Goal: Task Accomplishment & Management: Use online tool/utility

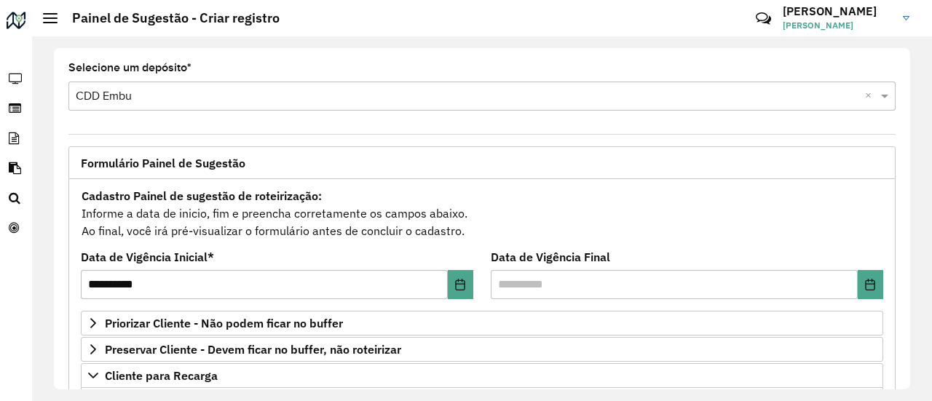
scroll to position [291, 0]
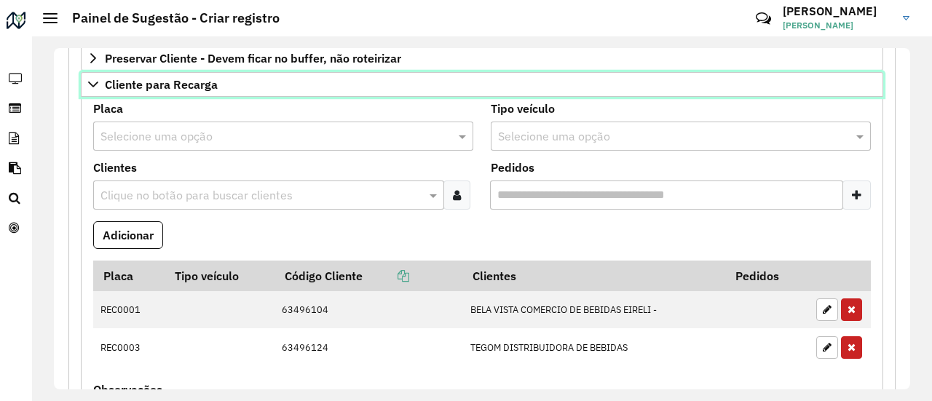
click at [171, 79] on span "Cliente para Recarga" at bounding box center [161, 85] width 113 height 12
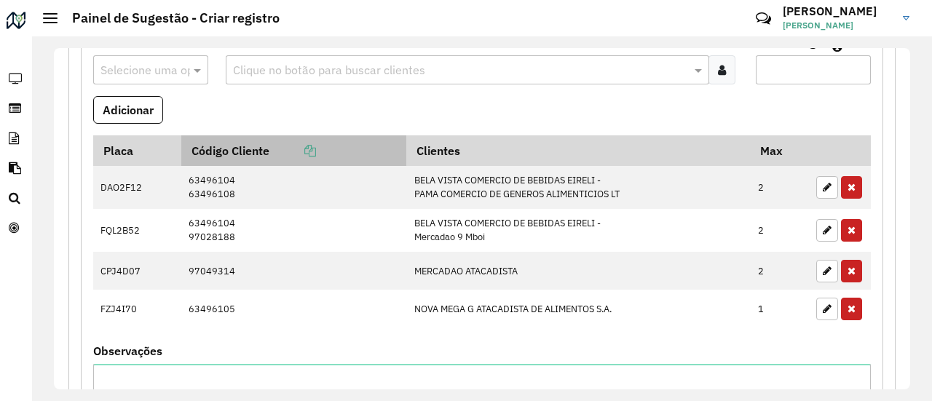
scroll to position [437, 0]
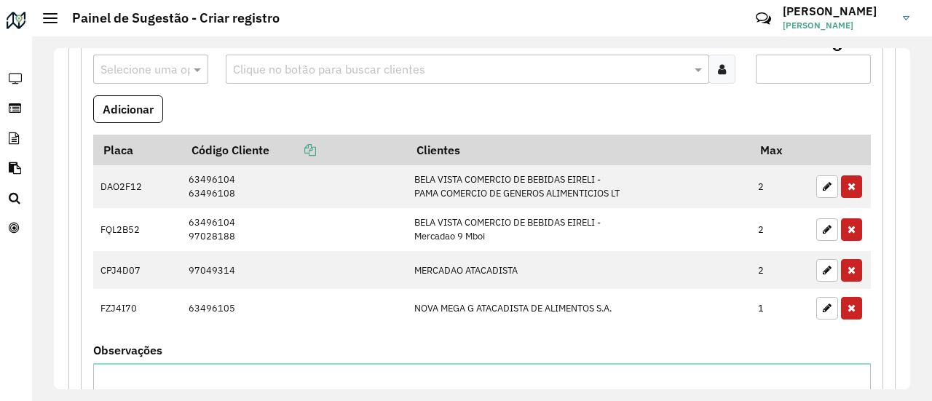
click at [283, 63] on input "text" at bounding box center [460, 69] width 462 height 17
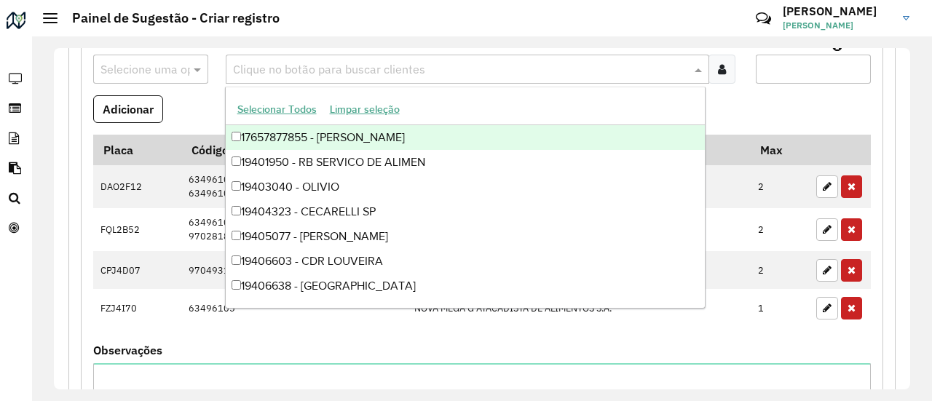
paste input "*****"
type input "*****"
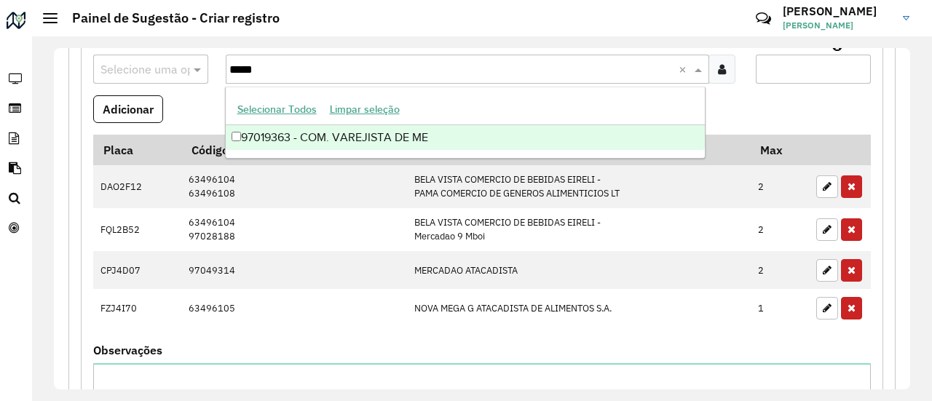
click at [267, 133] on div "97019363 - COM. VAREJISTA DE ME" at bounding box center [466, 137] width 480 height 25
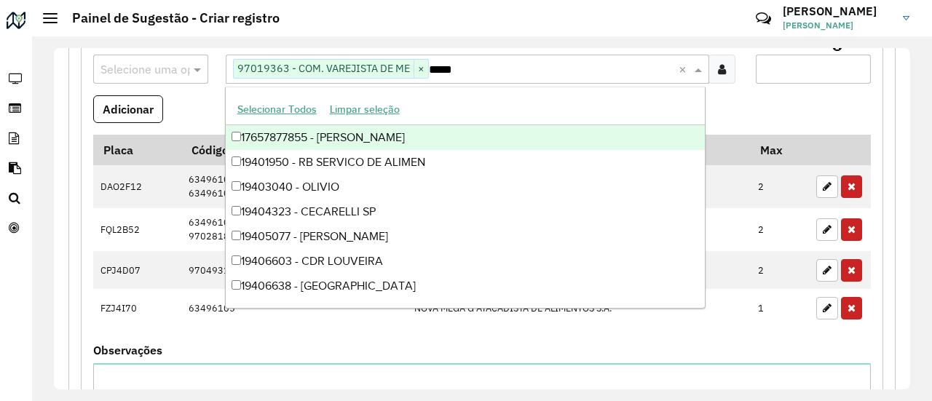
click at [211, 103] on formly-field "Adicionar" at bounding box center [482, 114] width 795 height 39
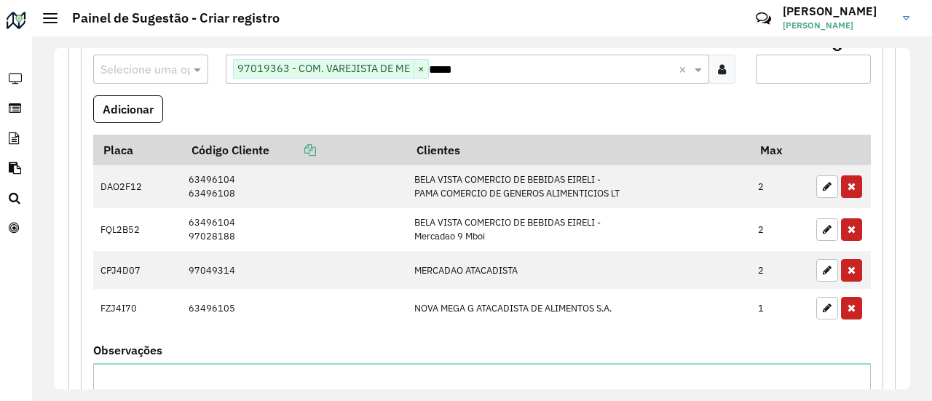
scroll to position [364, 0]
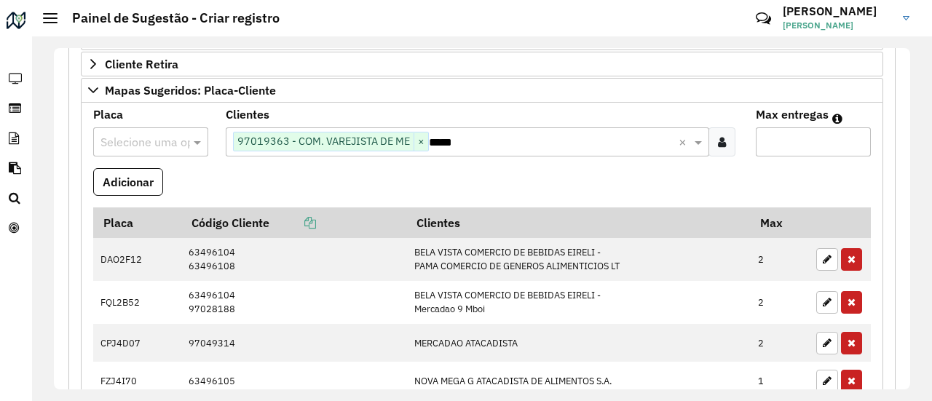
click at [137, 141] on input "text" at bounding box center [136, 142] width 71 height 17
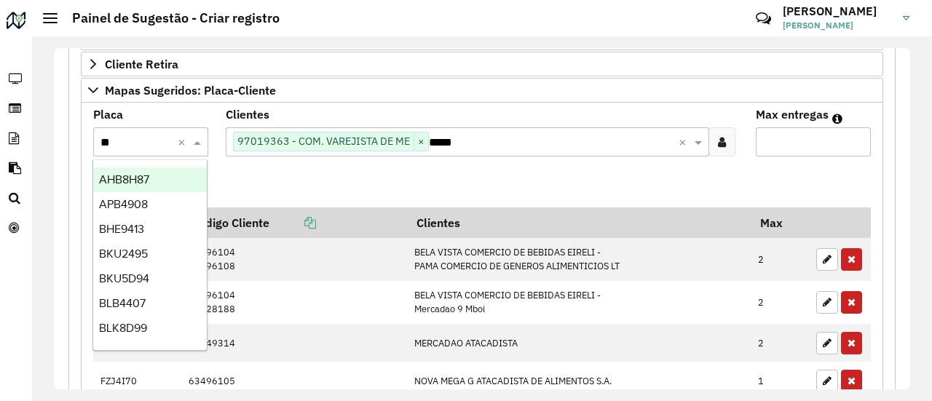
type input "***"
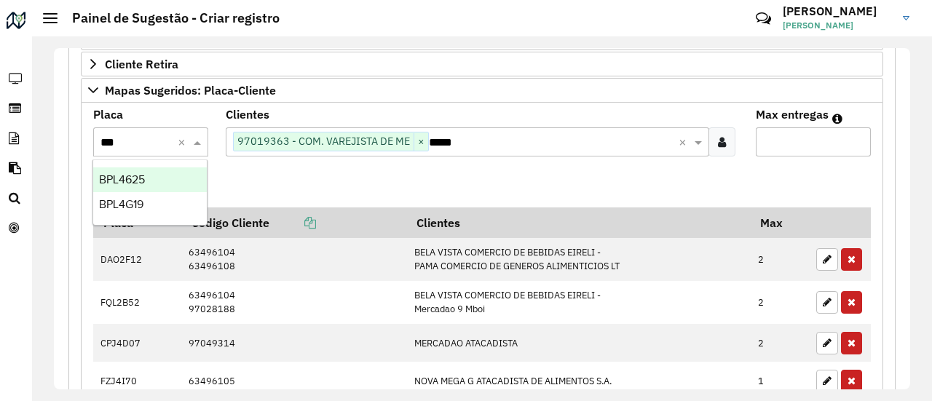
click at [145, 181] on span "BPL4625" at bounding box center [122, 179] width 46 height 12
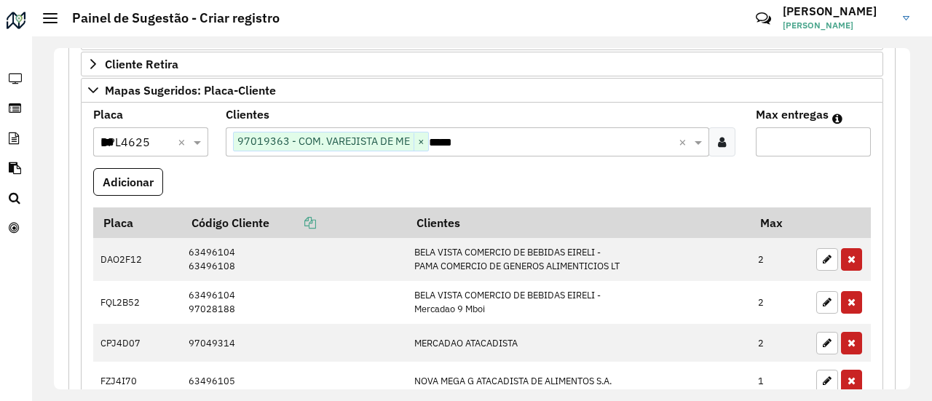
click at [224, 183] on formly-field "Adicionar" at bounding box center [482, 187] width 795 height 39
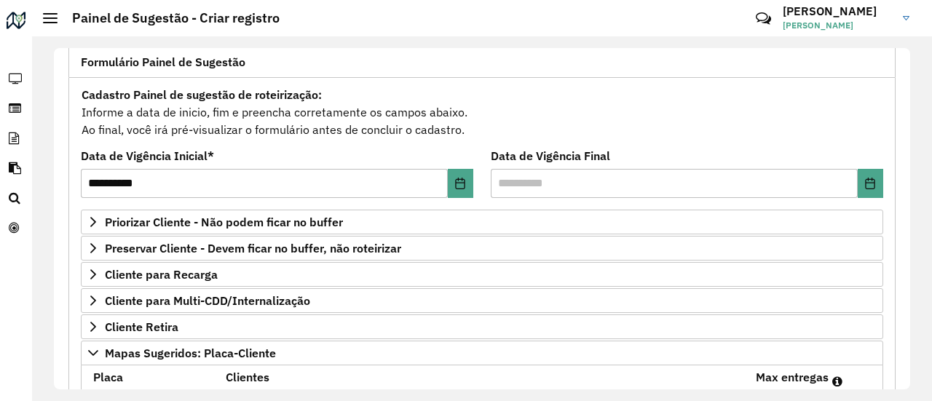
scroll to position [73, 0]
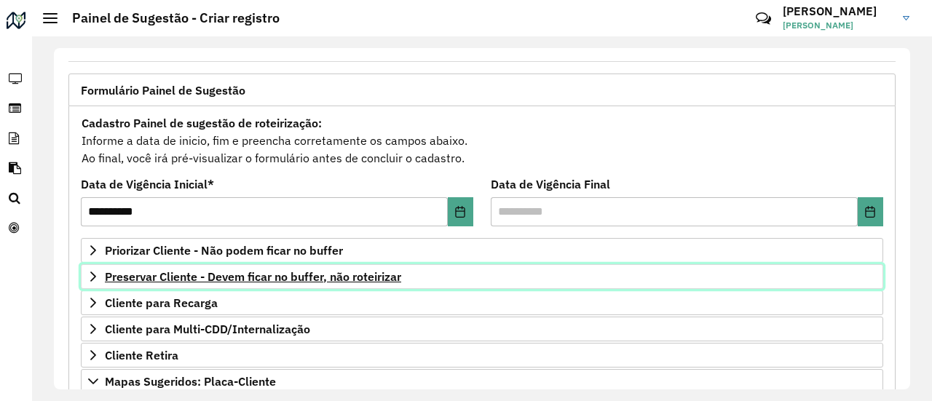
click at [285, 275] on span "Preservar Cliente - Devem ficar no buffer, não roteirizar" at bounding box center [253, 277] width 296 height 12
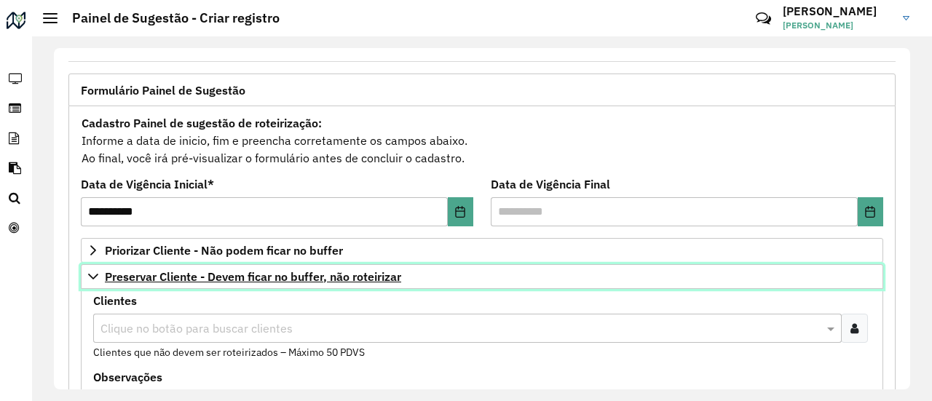
click at [285, 275] on span "Preservar Cliente - Devem ficar no buffer, não roteirizar" at bounding box center [253, 277] width 296 height 12
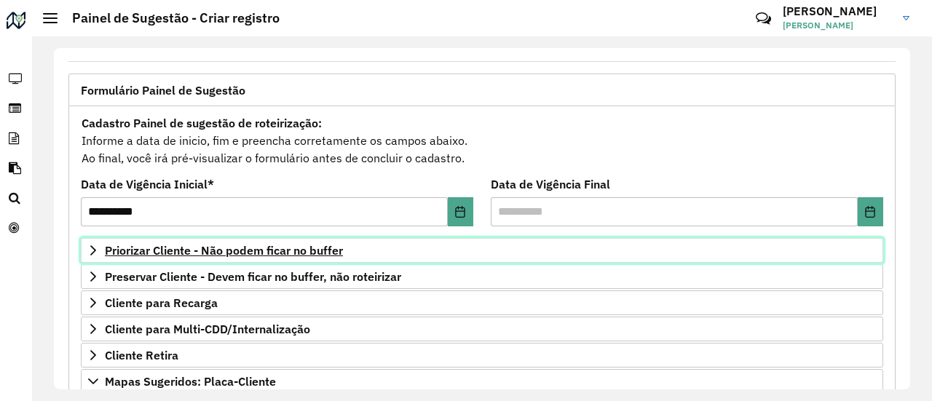
click at [291, 255] on span "Priorizar Cliente - Não podem ficar no buffer" at bounding box center [224, 251] width 238 height 12
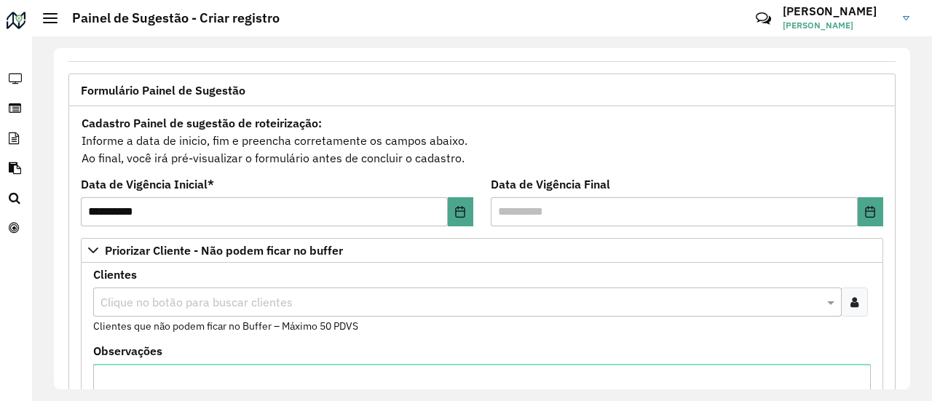
click at [857, 303] on div at bounding box center [854, 302] width 27 height 29
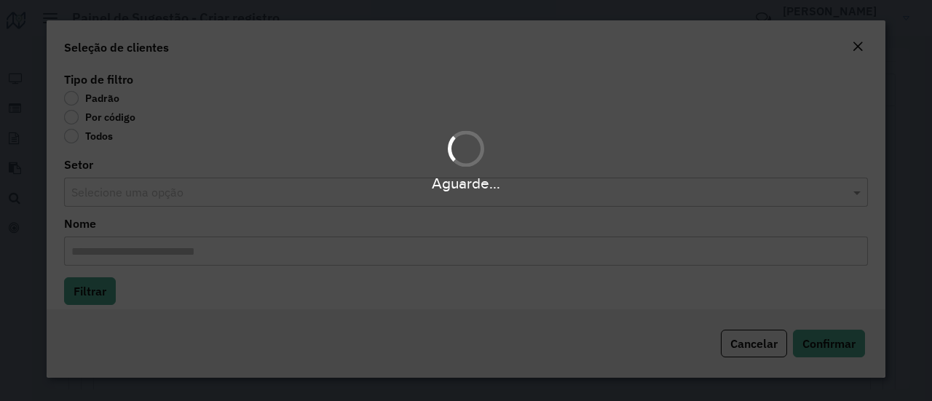
click at [76, 116] on label "Por código" at bounding box center [99, 117] width 71 height 15
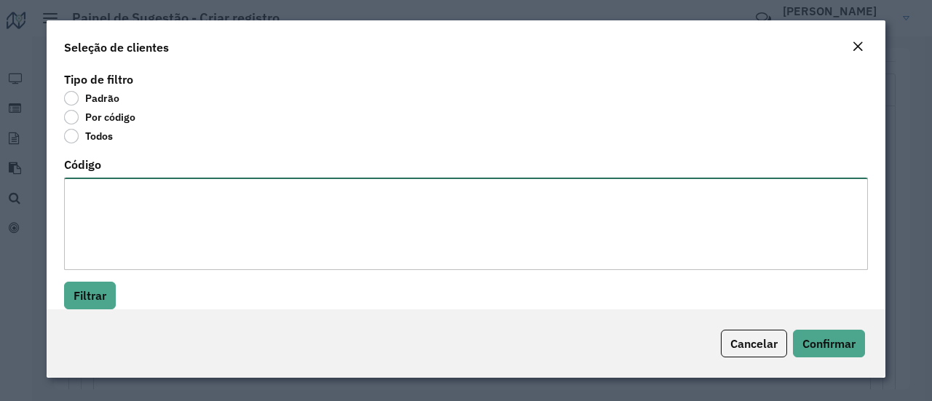
click at [147, 213] on textarea "Código" at bounding box center [466, 224] width 804 height 93
paste textarea "***** **** ***** ***** ***** ***** ***** ***** ***** ***** ***** ****** ****** …"
type textarea "***** **** ***** ***** ***** ***** ***** ***** ***** ***** ***** ****** ****** …"
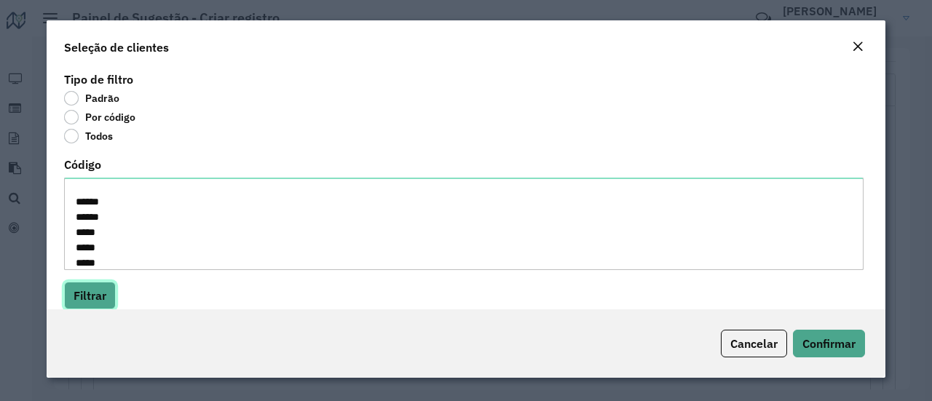
click at [102, 288] on button "Filtrar" at bounding box center [90, 296] width 52 height 28
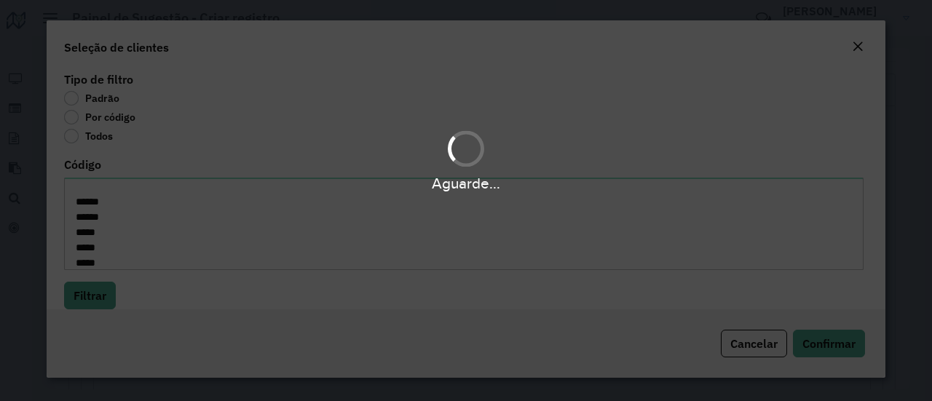
click at [208, 293] on hb-field-button "Filtrar" at bounding box center [466, 296] width 804 height 28
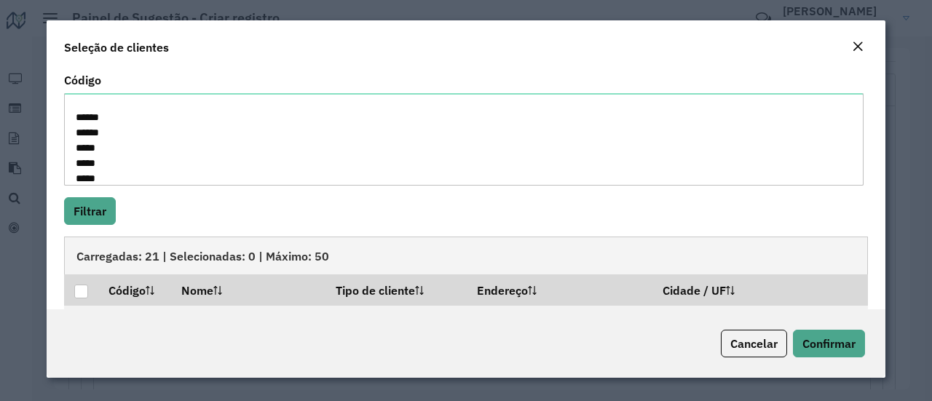
scroll to position [219, 0]
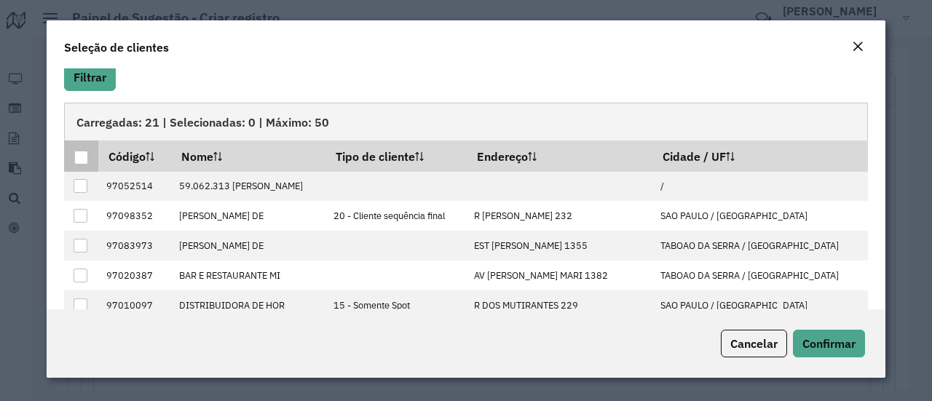
click at [90, 151] on th at bounding box center [81, 156] width 34 height 31
click at [87, 156] on div at bounding box center [81, 158] width 14 height 14
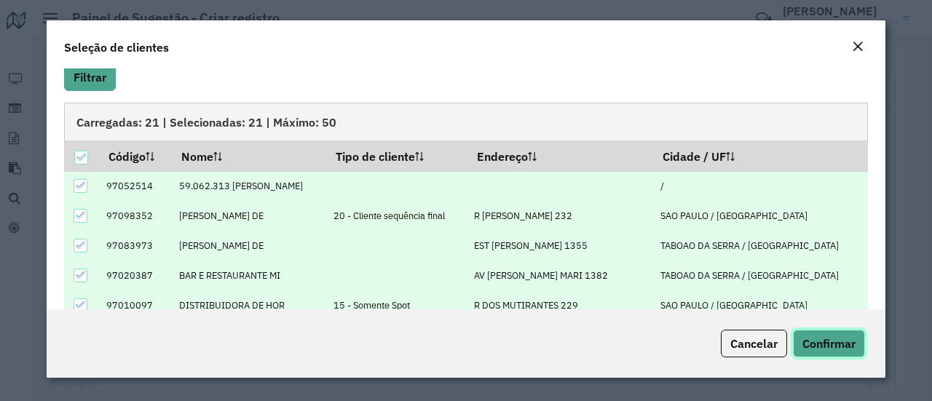
click at [830, 343] on span "Confirmar" at bounding box center [829, 344] width 53 height 15
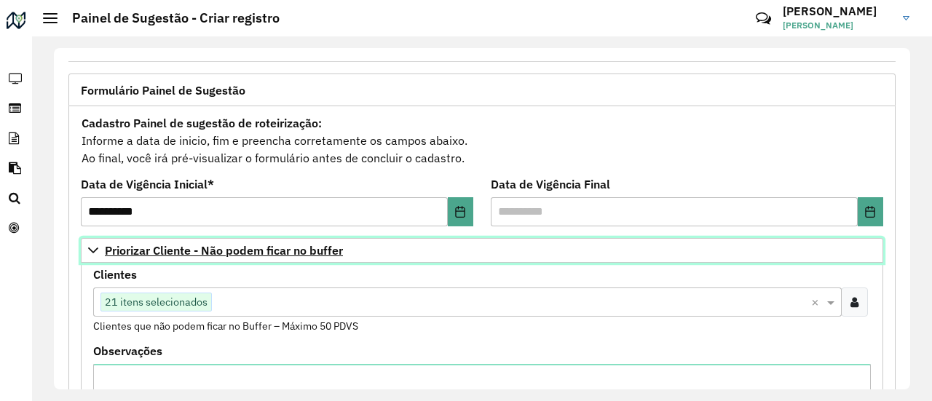
click at [290, 245] on span "Priorizar Cliente - Não podem ficar no buffer" at bounding box center [224, 251] width 238 height 12
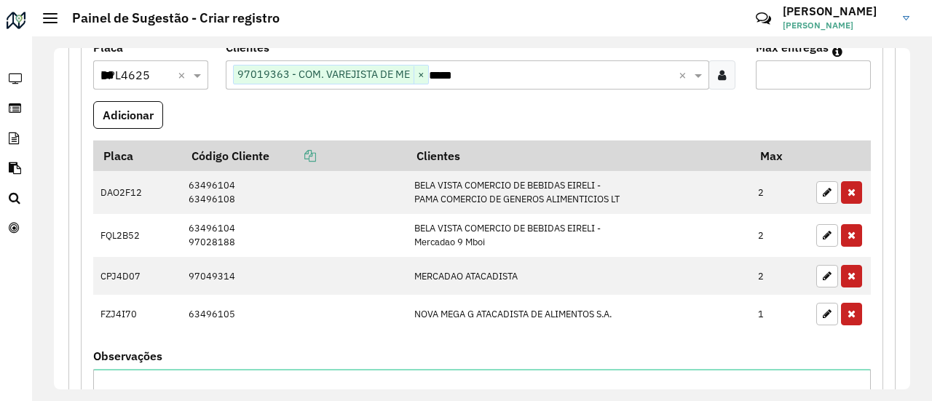
scroll to position [437, 0]
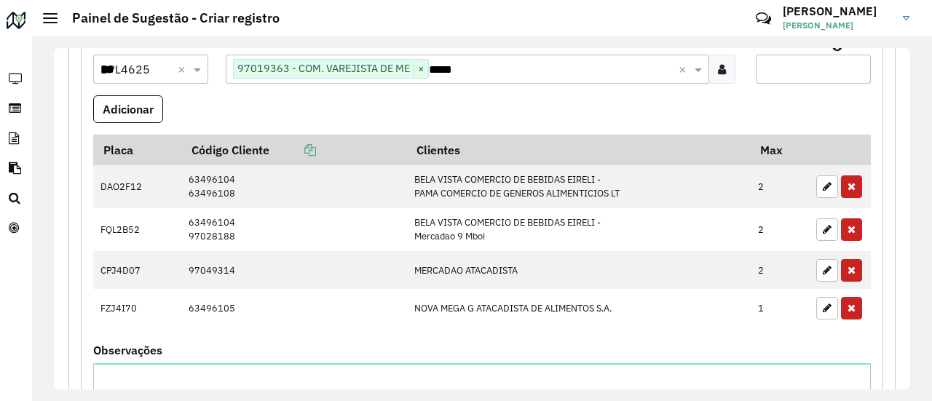
click at [783, 65] on input "Max entregas" at bounding box center [813, 69] width 115 height 29
type input "**"
click at [155, 100] on button "Adicionar" at bounding box center [128, 109] width 70 height 28
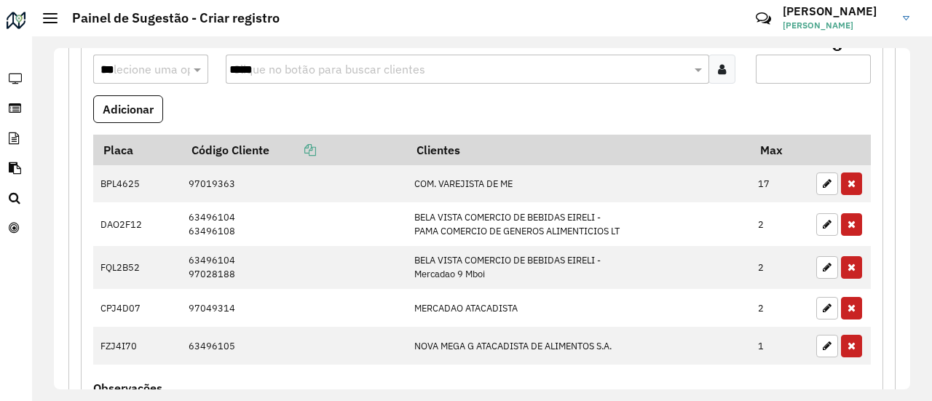
click at [278, 103] on formly-field "Adicionar" at bounding box center [482, 114] width 795 height 39
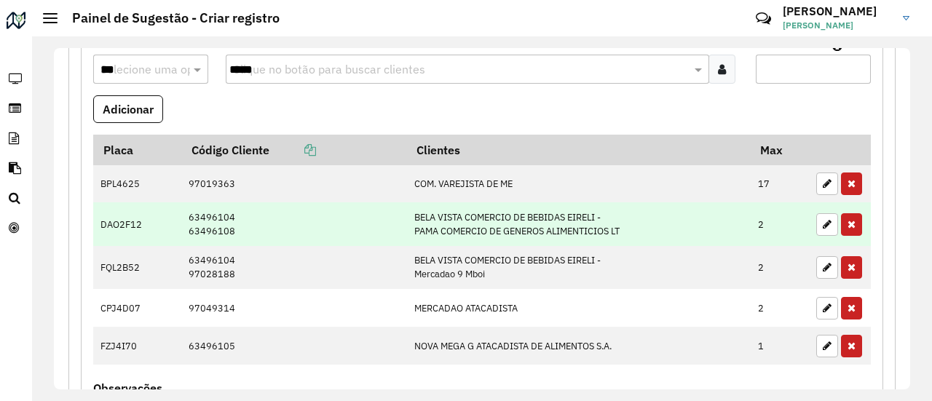
click at [117, 216] on td "DAO2F12" at bounding box center [137, 224] width 88 height 43
click at [116, 217] on td "DAO2F12" at bounding box center [137, 224] width 88 height 43
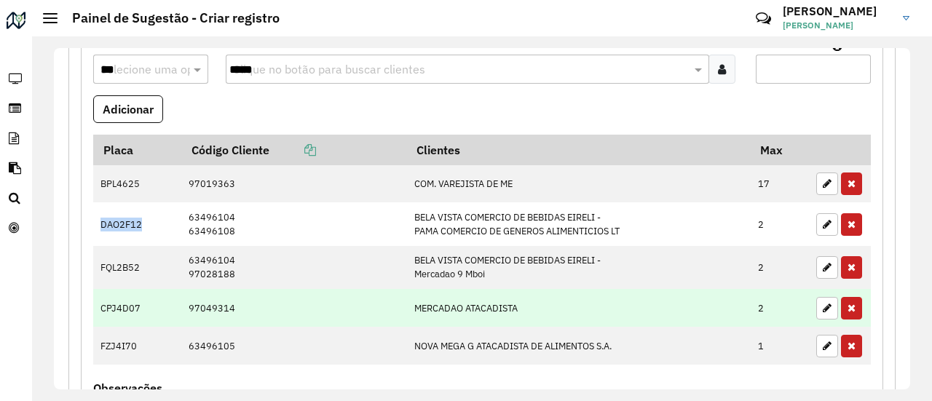
copy td "DAO2F12"
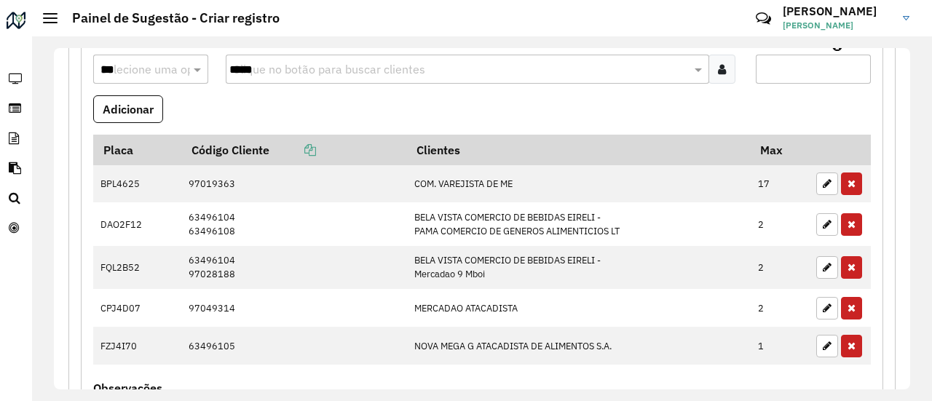
click at [220, 102] on formly-field "Adicionar" at bounding box center [482, 114] width 795 height 39
click at [82, 254] on div "Placa Selecione uma opção *** Clientes Clique no botão para buscar clientes ***…" at bounding box center [482, 287] width 803 height 514
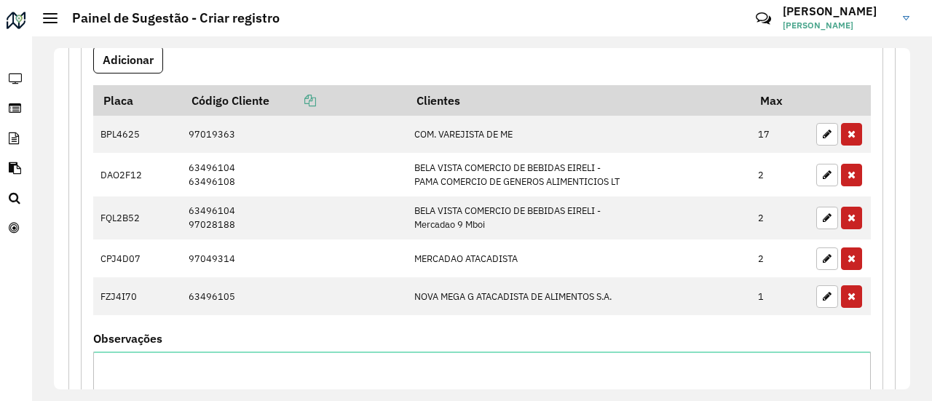
scroll to position [510, 0]
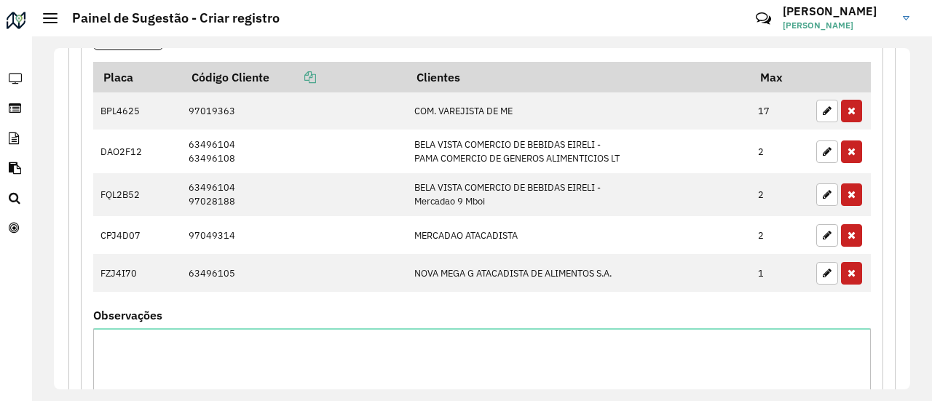
click at [82, 254] on div "Placa Selecione uma opção *** Clientes Clique no botão para buscar clientes ***…" at bounding box center [482, 214] width 803 height 514
click at [520, 291] on formly-field "Placa Código Cliente Clientes Max BPL4625 97019363 COM. VAREJISTA DE ME 17 DAO2…" at bounding box center [482, 186] width 795 height 248
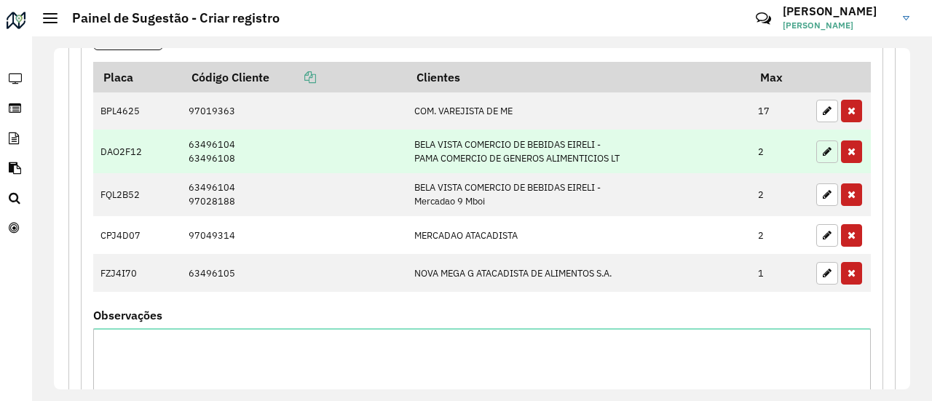
click at [817, 151] on button "button" at bounding box center [828, 152] width 22 height 23
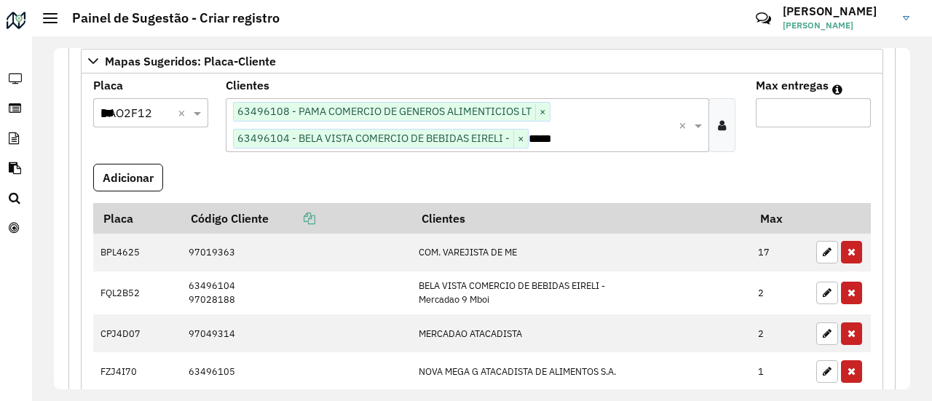
scroll to position [388, 0]
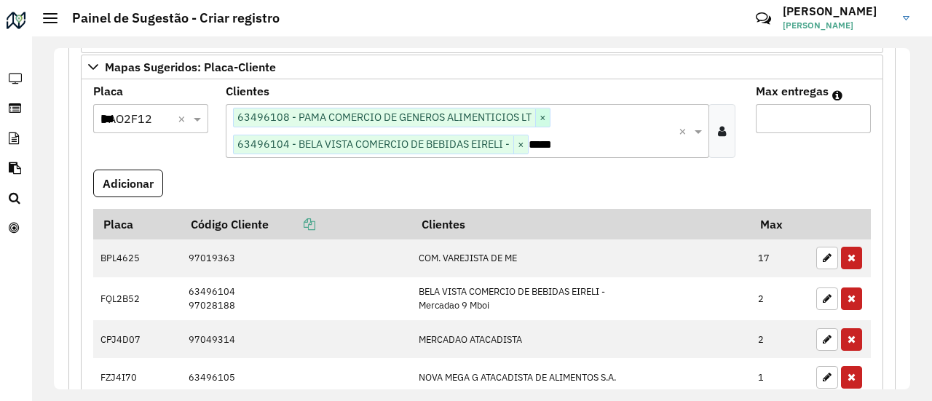
click at [541, 113] on span "×" at bounding box center [542, 117] width 15 height 17
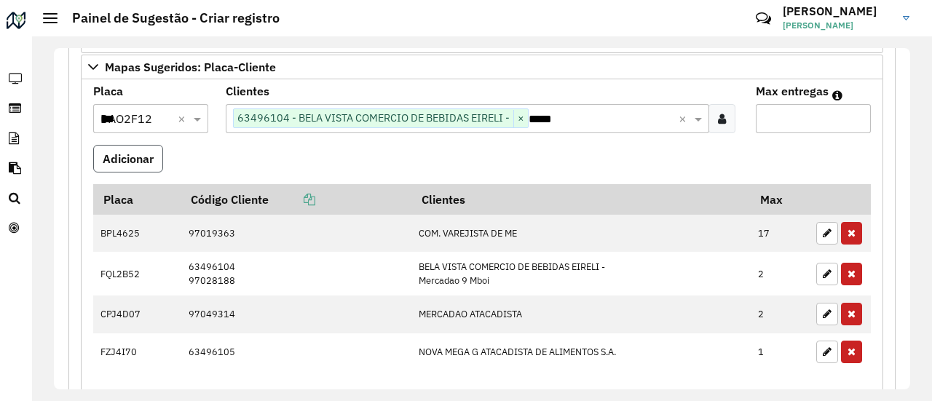
click at [136, 157] on button "Adicionar" at bounding box center [128, 159] width 70 height 28
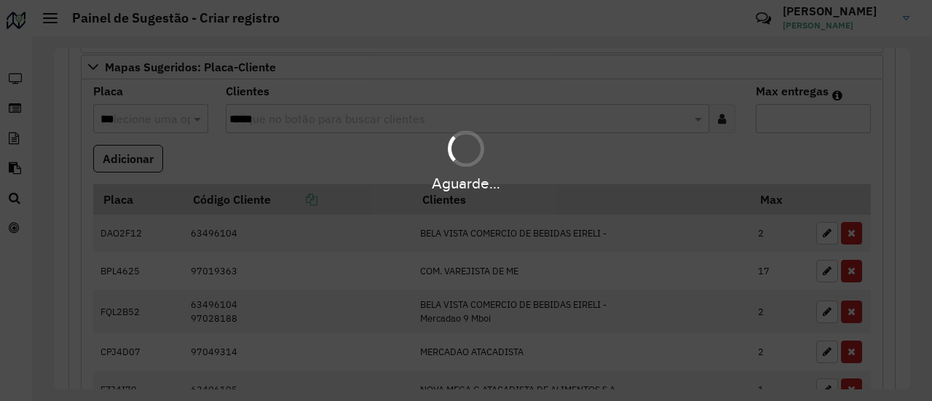
click at [309, 156] on hb-app "Aguarde... Pop-up bloqueado! Seu navegador bloqueou automáticamente a abertura …" at bounding box center [466, 200] width 932 height 401
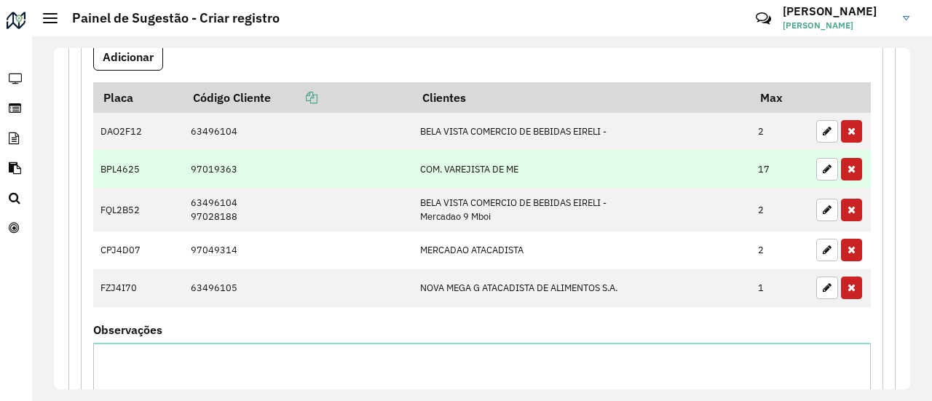
scroll to position [460, 0]
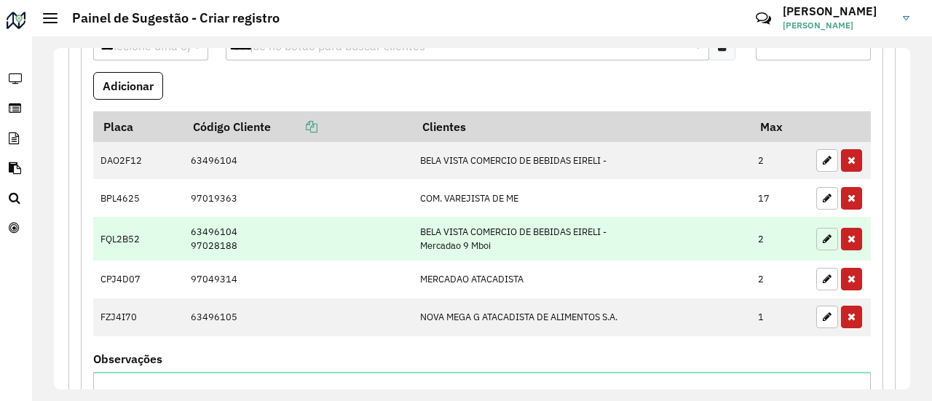
click at [823, 235] on icon "button" at bounding box center [827, 239] width 9 height 10
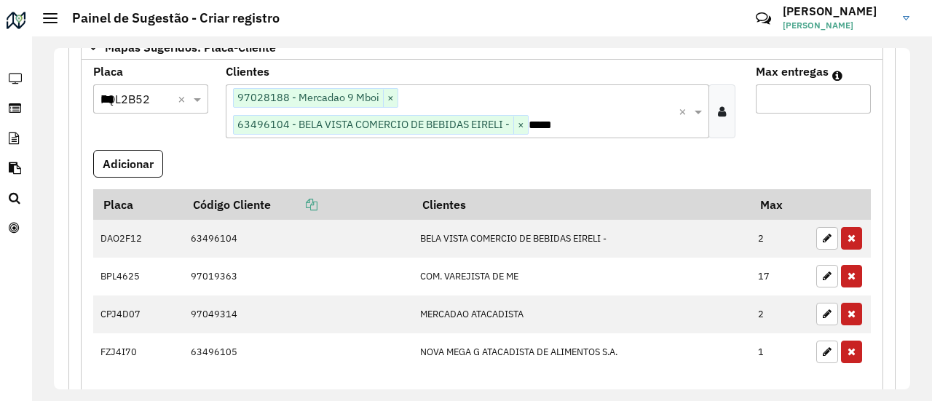
scroll to position [388, 0]
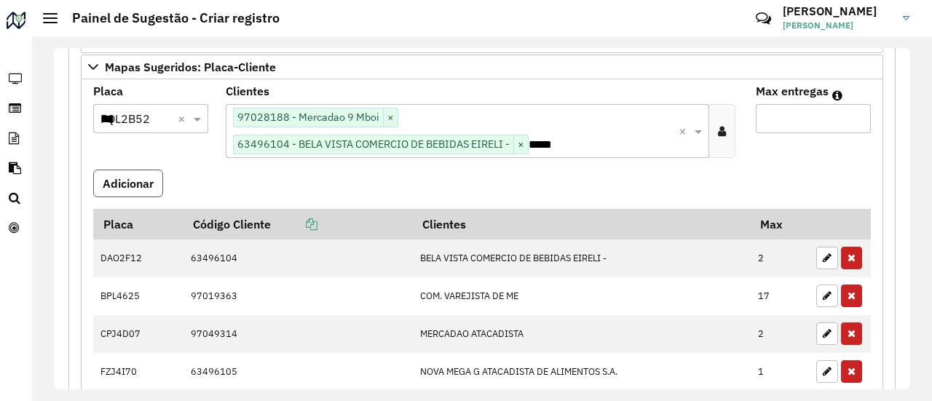
click at [138, 172] on button "Adicionar" at bounding box center [128, 184] width 70 height 28
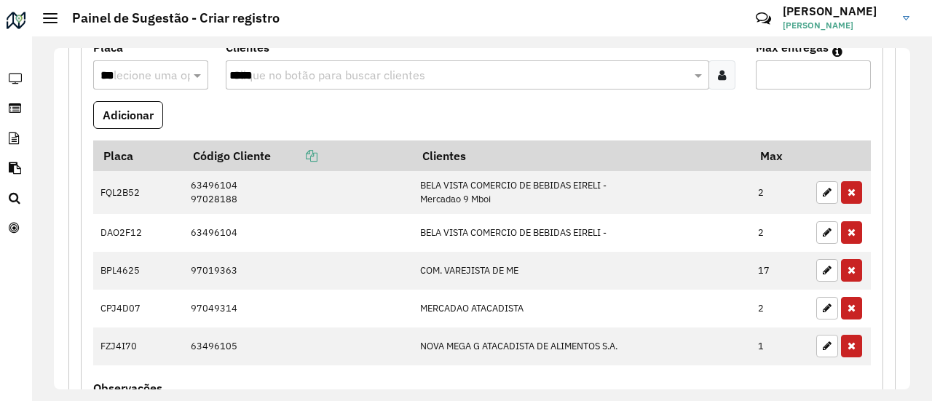
scroll to position [460, 0]
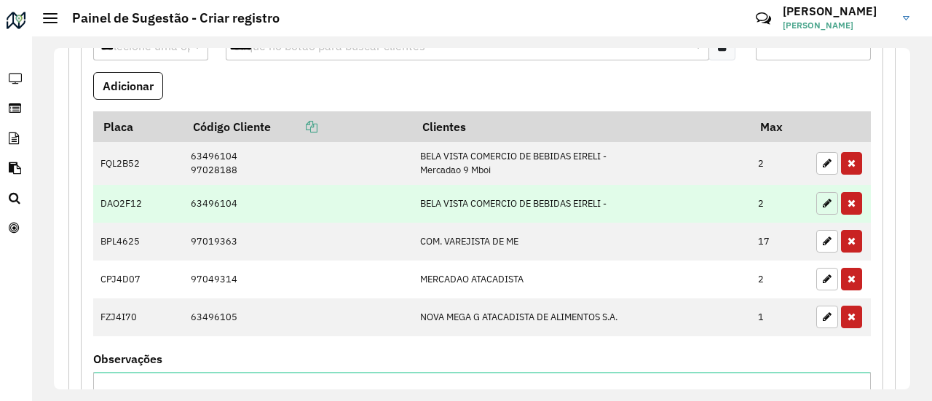
click at [821, 203] on button "button" at bounding box center [828, 203] width 22 height 23
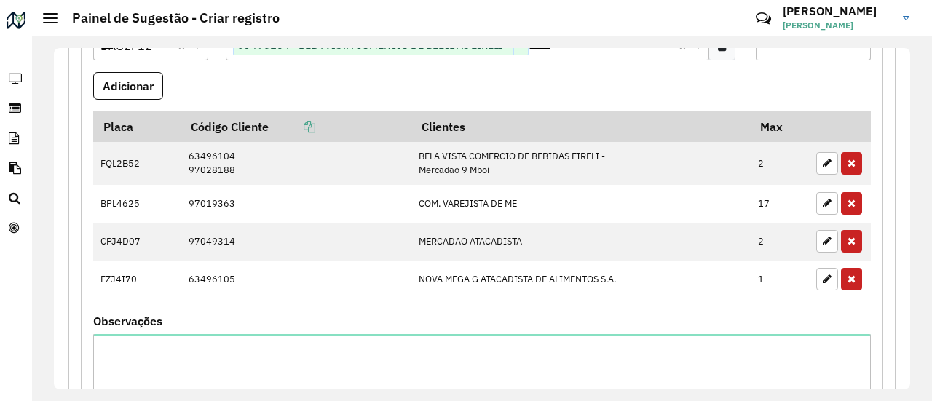
scroll to position [388, 0]
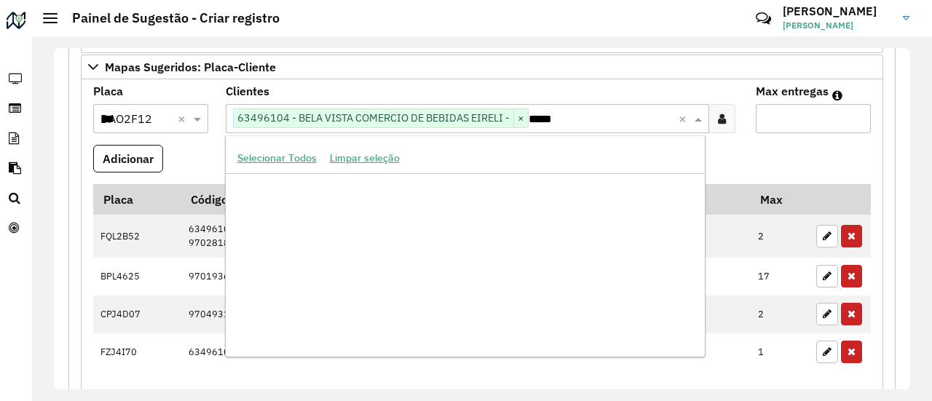
click at [566, 118] on input "*****" at bounding box center [604, 119] width 150 height 17
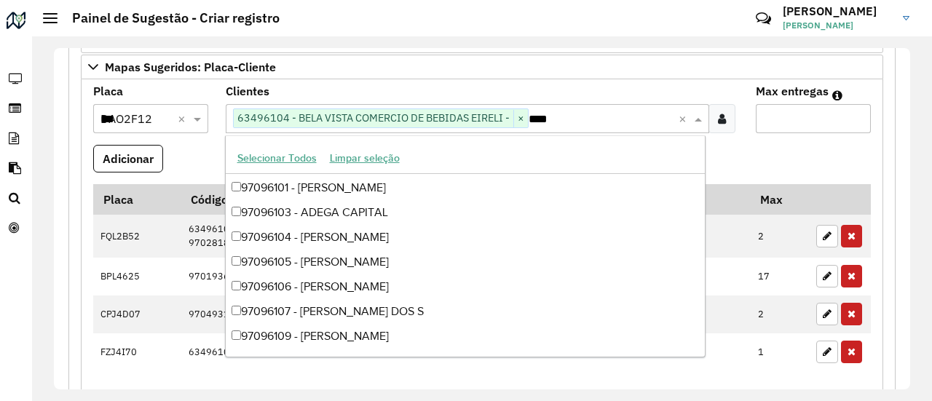
scroll to position [221, 0]
type input "*****"
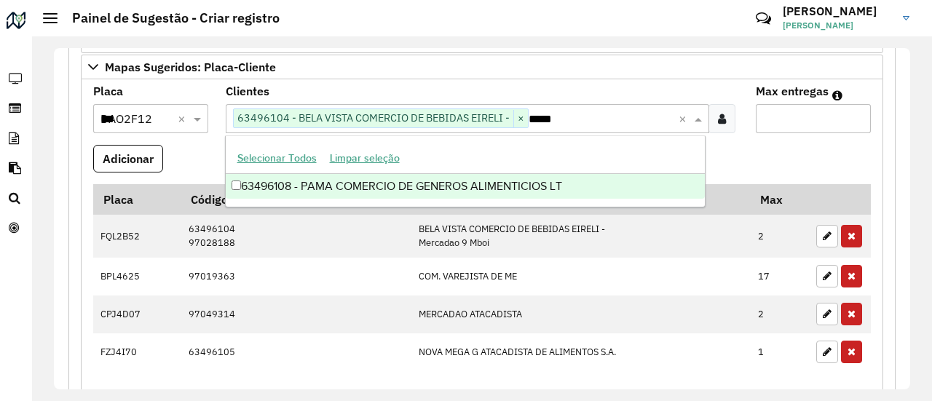
scroll to position [0, 0]
click at [450, 187] on div "63496108 - PAMA COMERCIO DE GENEROS ALIMENTICIOS LT" at bounding box center [466, 186] width 480 height 25
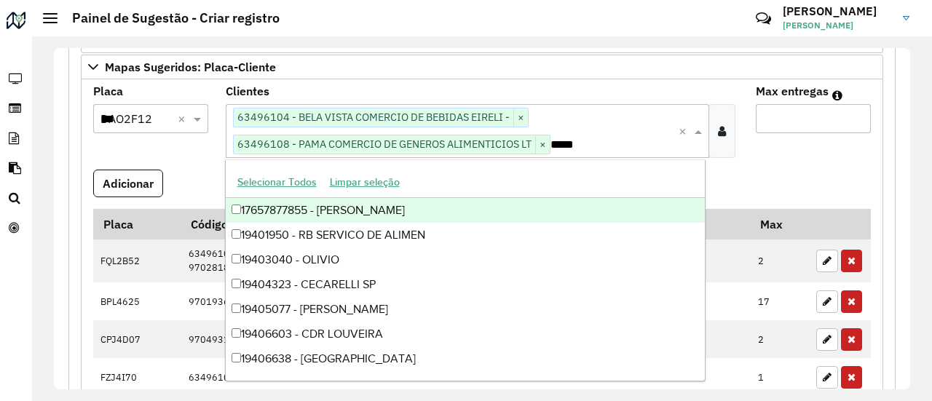
click at [194, 170] on formly-field "Adicionar" at bounding box center [482, 189] width 795 height 39
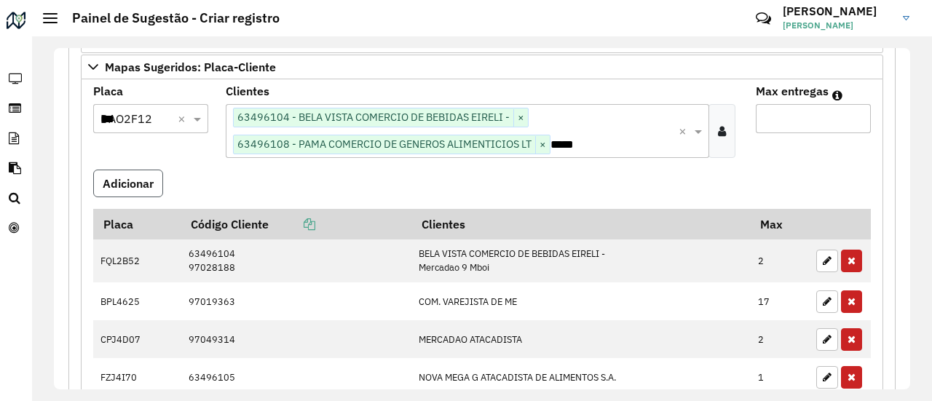
click at [140, 182] on button "Adicionar" at bounding box center [128, 184] width 70 height 28
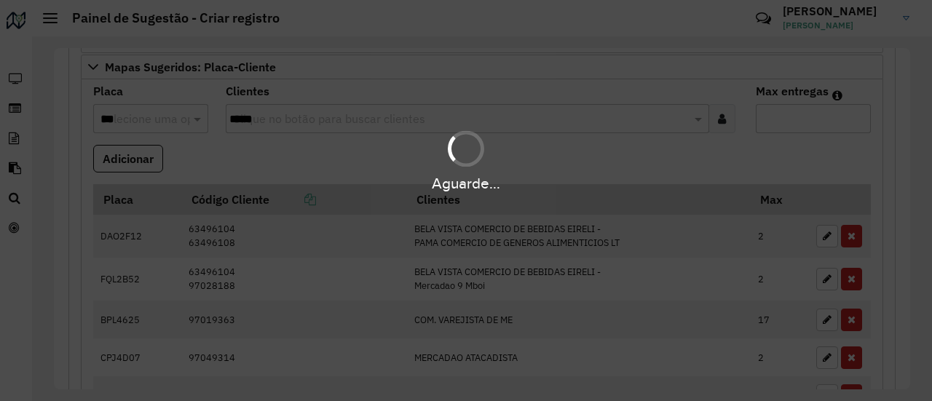
click at [229, 163] on hb-app "Aguarde... Pop-up bloqueado! Seu navegador bloqueou automáticamente a abertura …" at bounding box center [466, 200] width 932 height 401
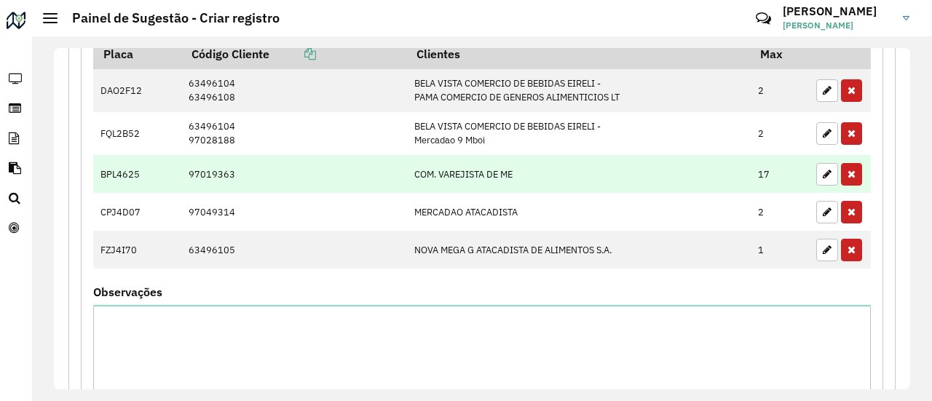
scroll to position [460, 0]
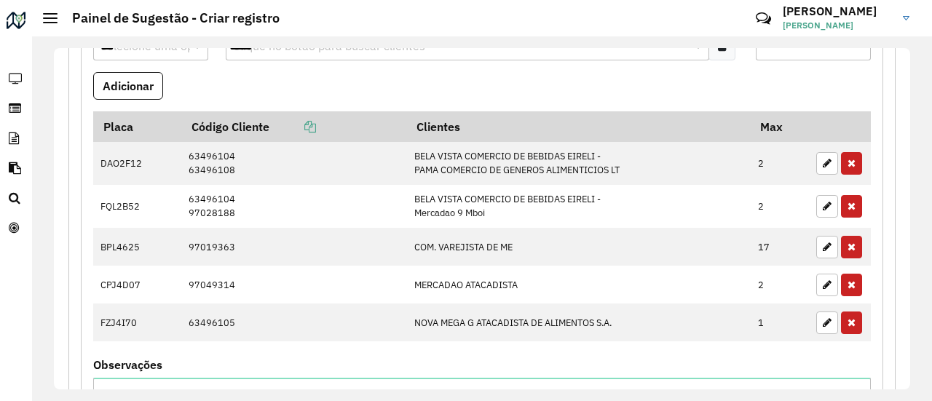
click at [429, 87] on formly-field "Adicionar" at bounding box center [482, 91] width 795 height 39
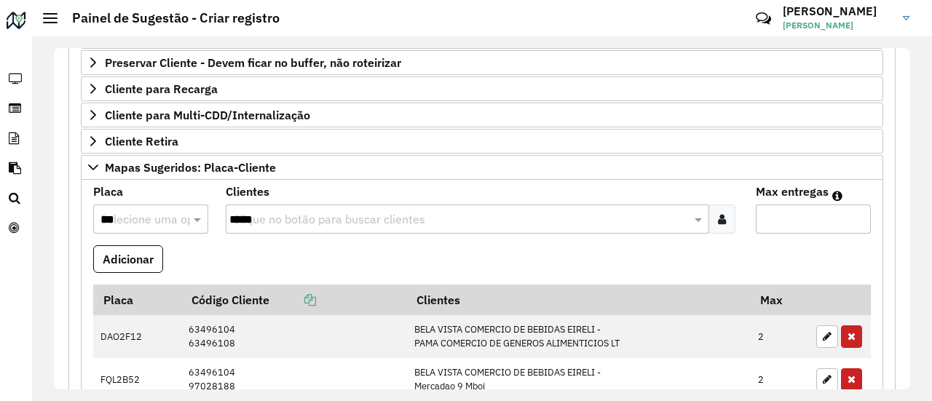
scroll to position [242, 0]
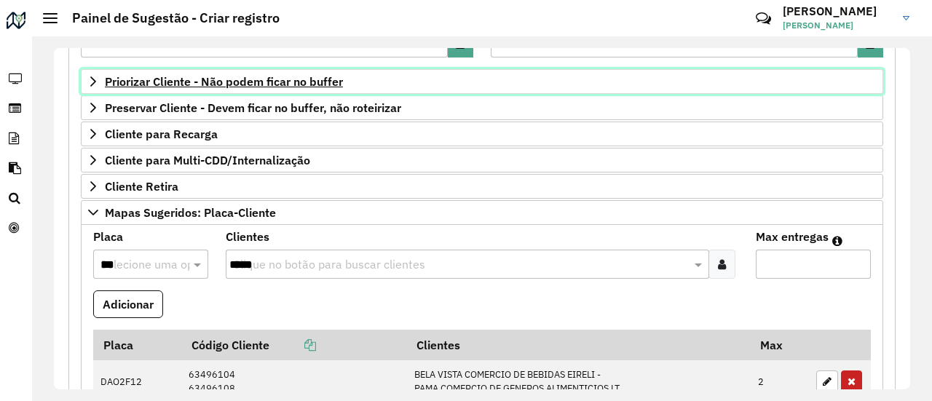
click at [245, 78] on span "Priorizar Cliente - Não podem ficar no buffer" at bounding box center [224, 82] width 238 height 12
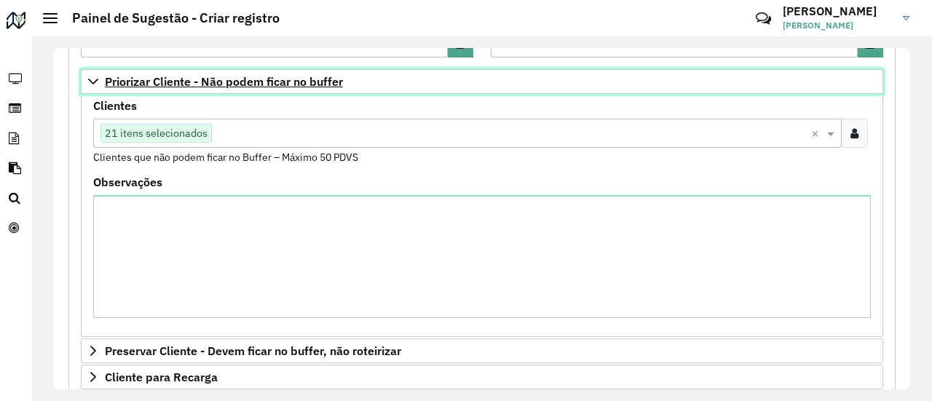
click at [245, 78] on span "Priorizar Cliente - Não podem ficar no buffer" at bounding box center [224, 82] width 238 height 12
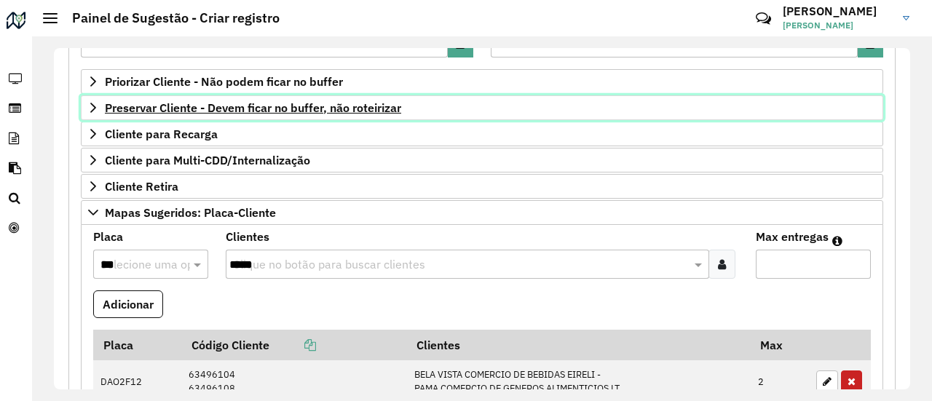
click at [349, 110] on span "Preservar Cliente - Devem ficar no buffer, não roteirizar" at bounding box center [253, 108] width 296 height 12
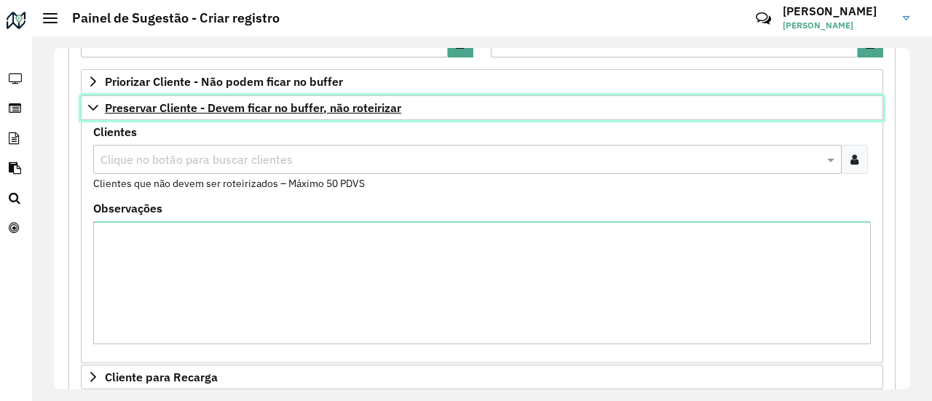
click at [355, 109] on span "Preservar Cliente - Devem ficar no buffer, não roteirizar" at bounding box center [253, 108] width 296 height 12
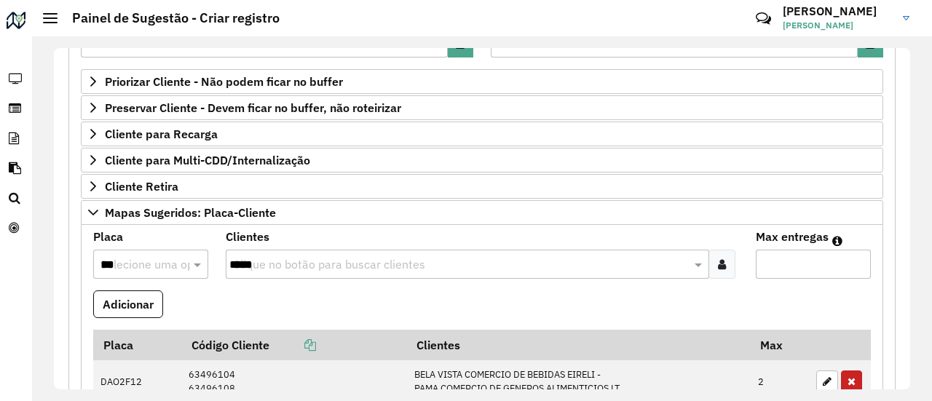
click at [398, 300] on formly-field "Adicionar" at bounding box center [482, 310] width 795 height 39
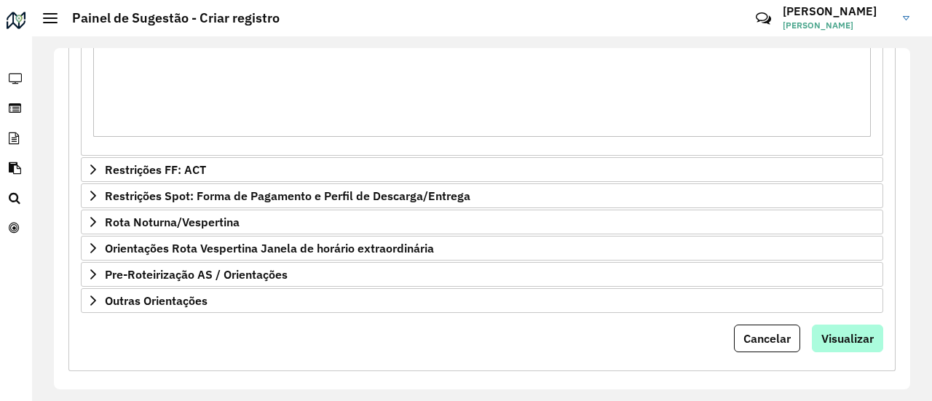
scroll to position [827, 0]
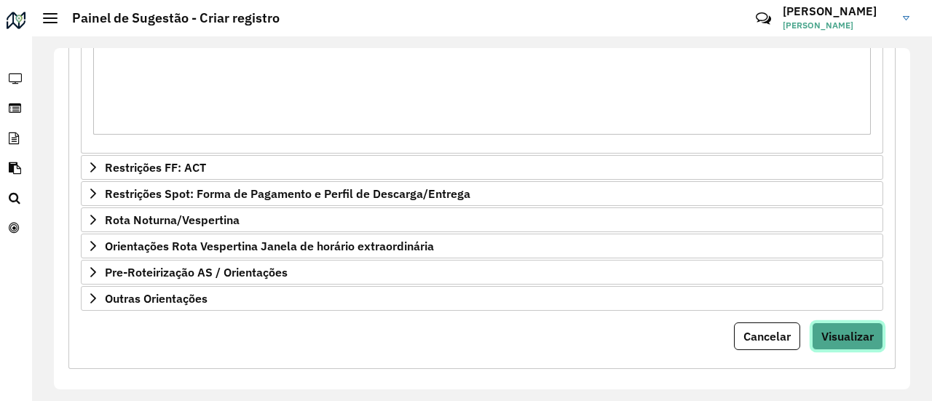
click at [839, 329] on span "Visualizar" at bounding box center [848, 336] width 52 height 15
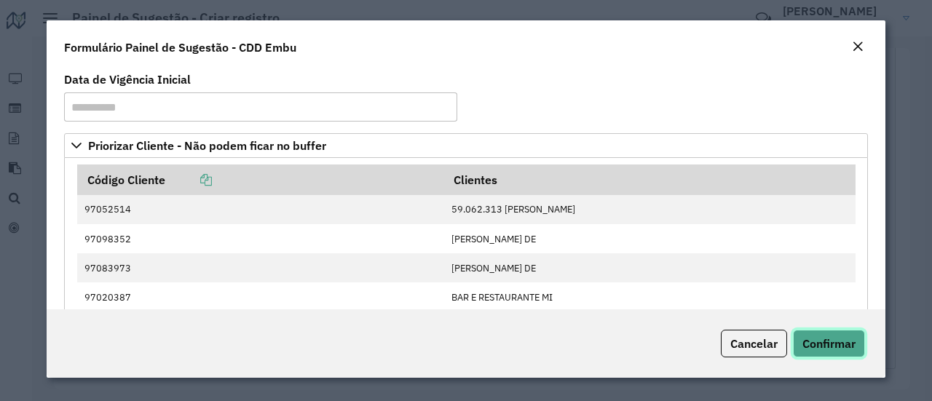
click at [835, 340] on span "Confirmar" at bounding box center [829, 344] width 53 height 15
